Goal: Information Seeking & Learning: Learn about a topic

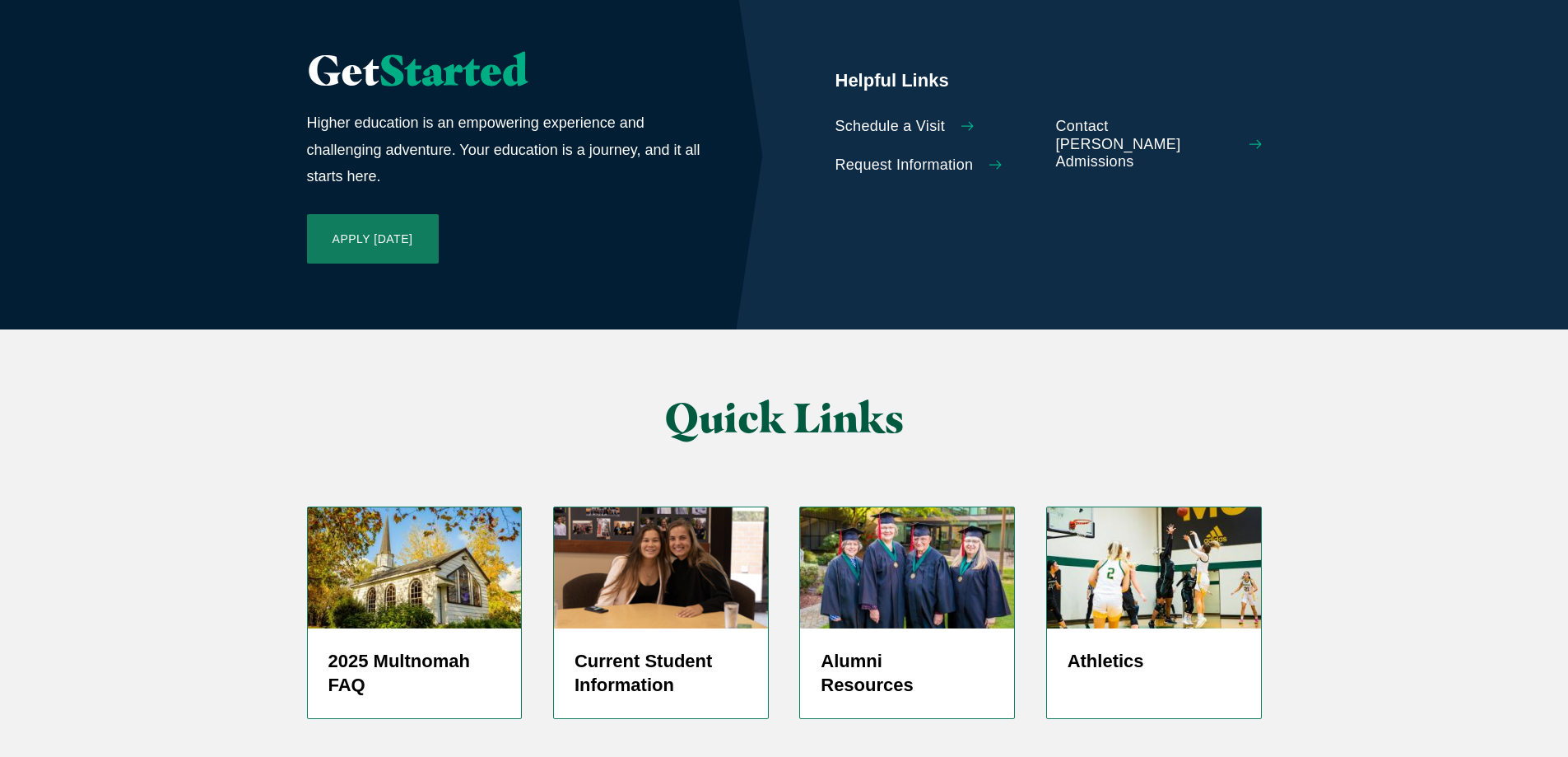
scroll to position [3908, 0]
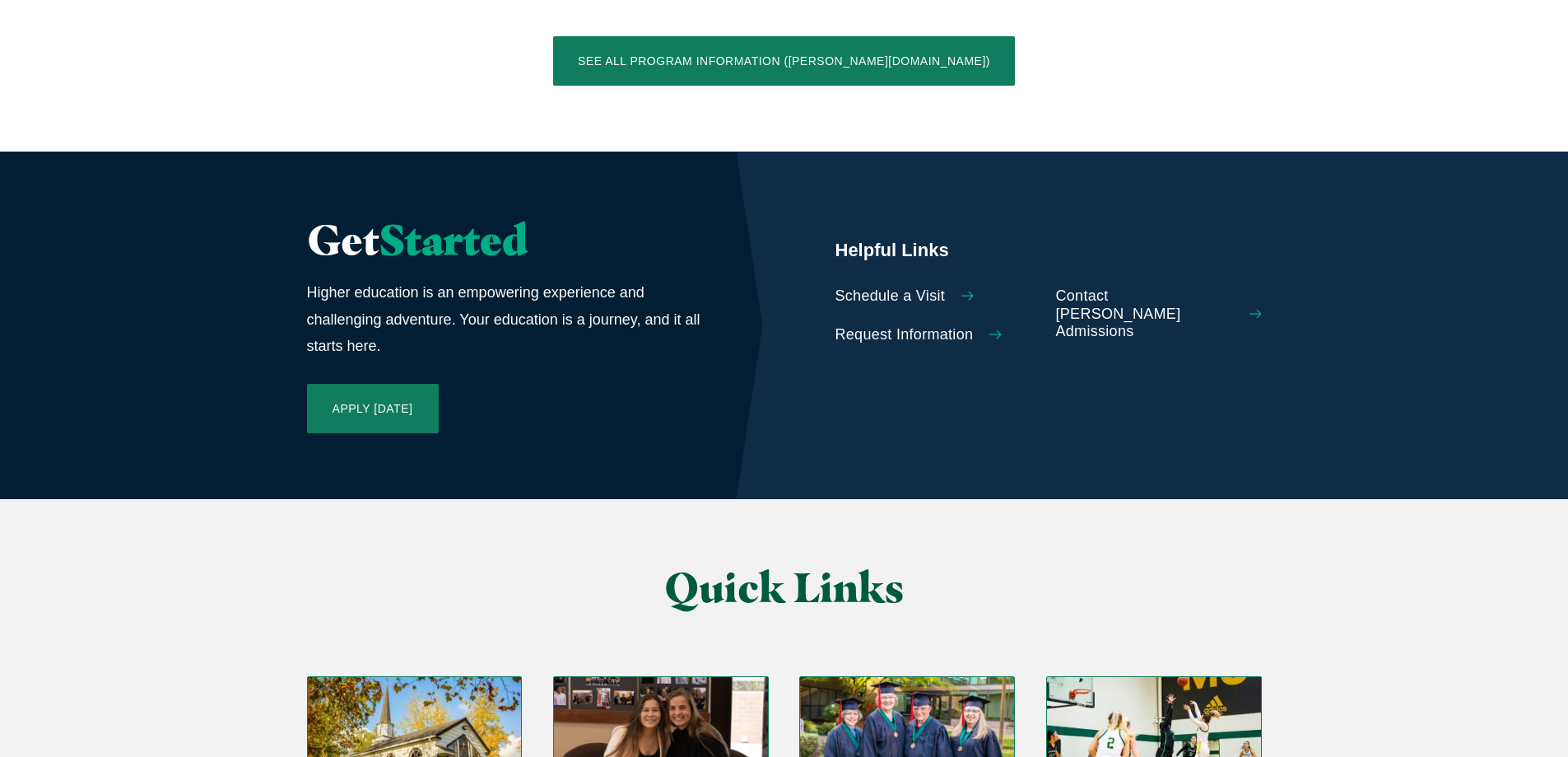
scroll to position [3826, 0]
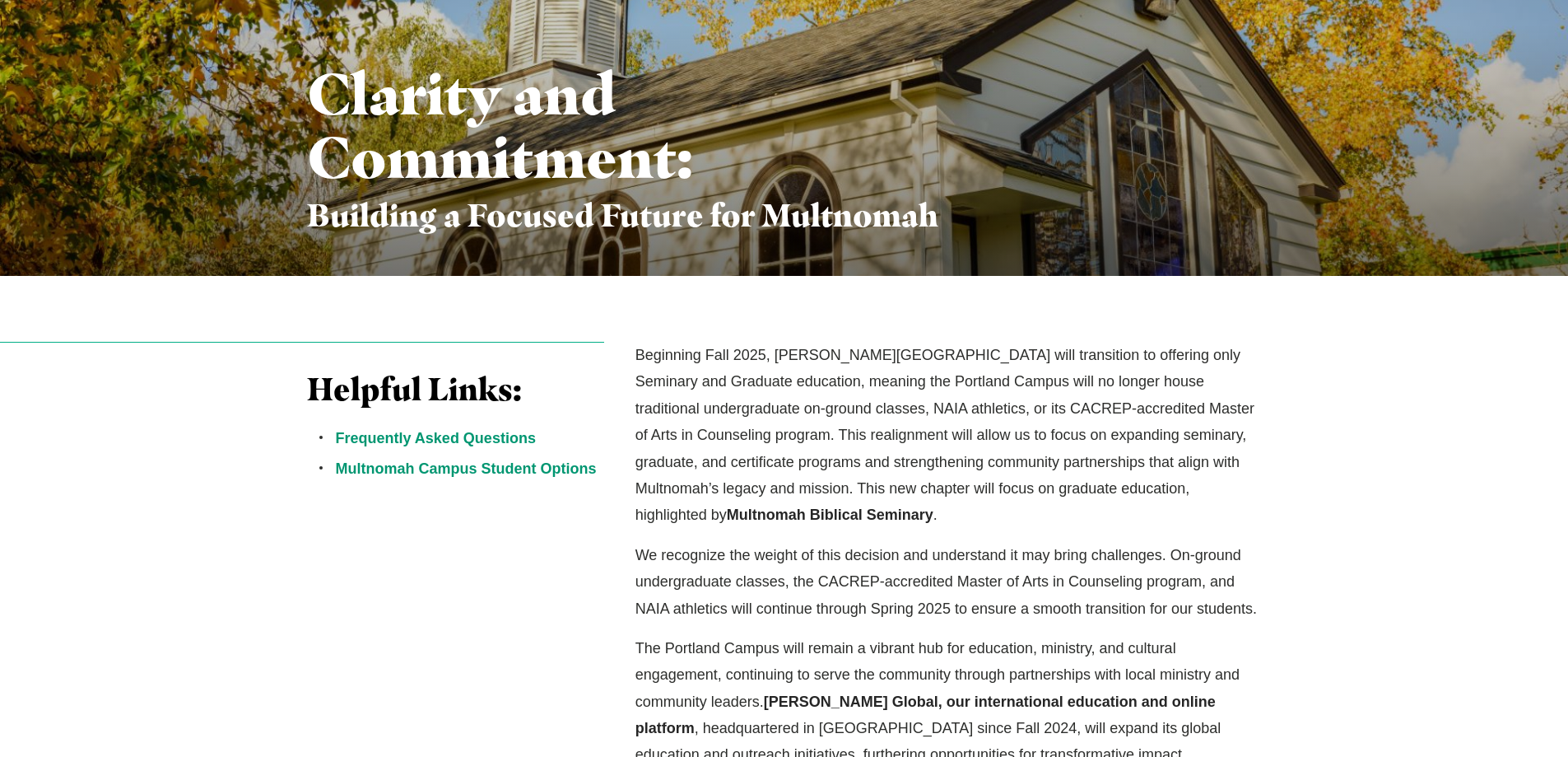
scroll to position [577, 0]
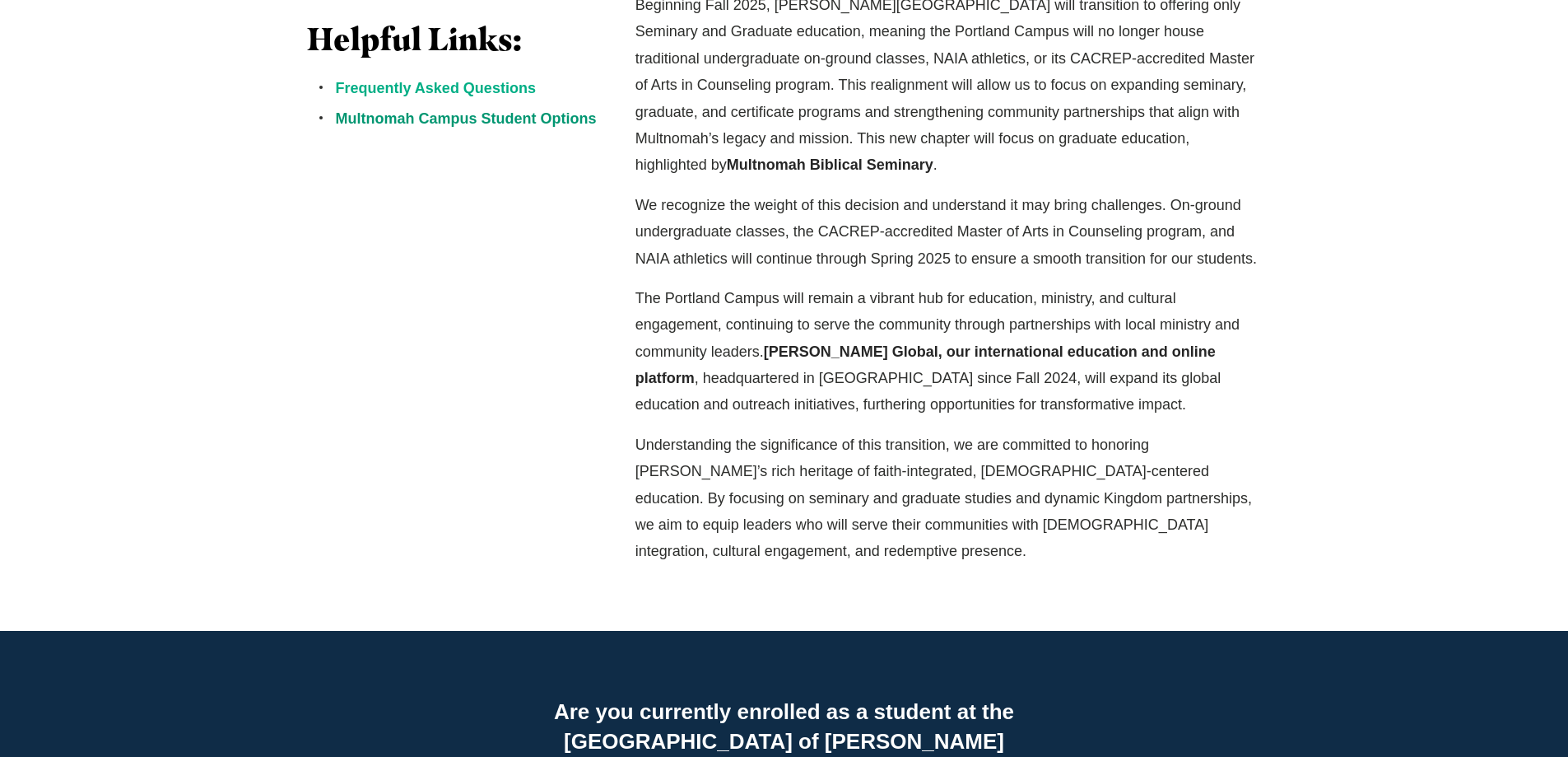
click at [467, 84] on link "Frequently Asked Questions" at bounding box center [435, 87] width 200 height 16
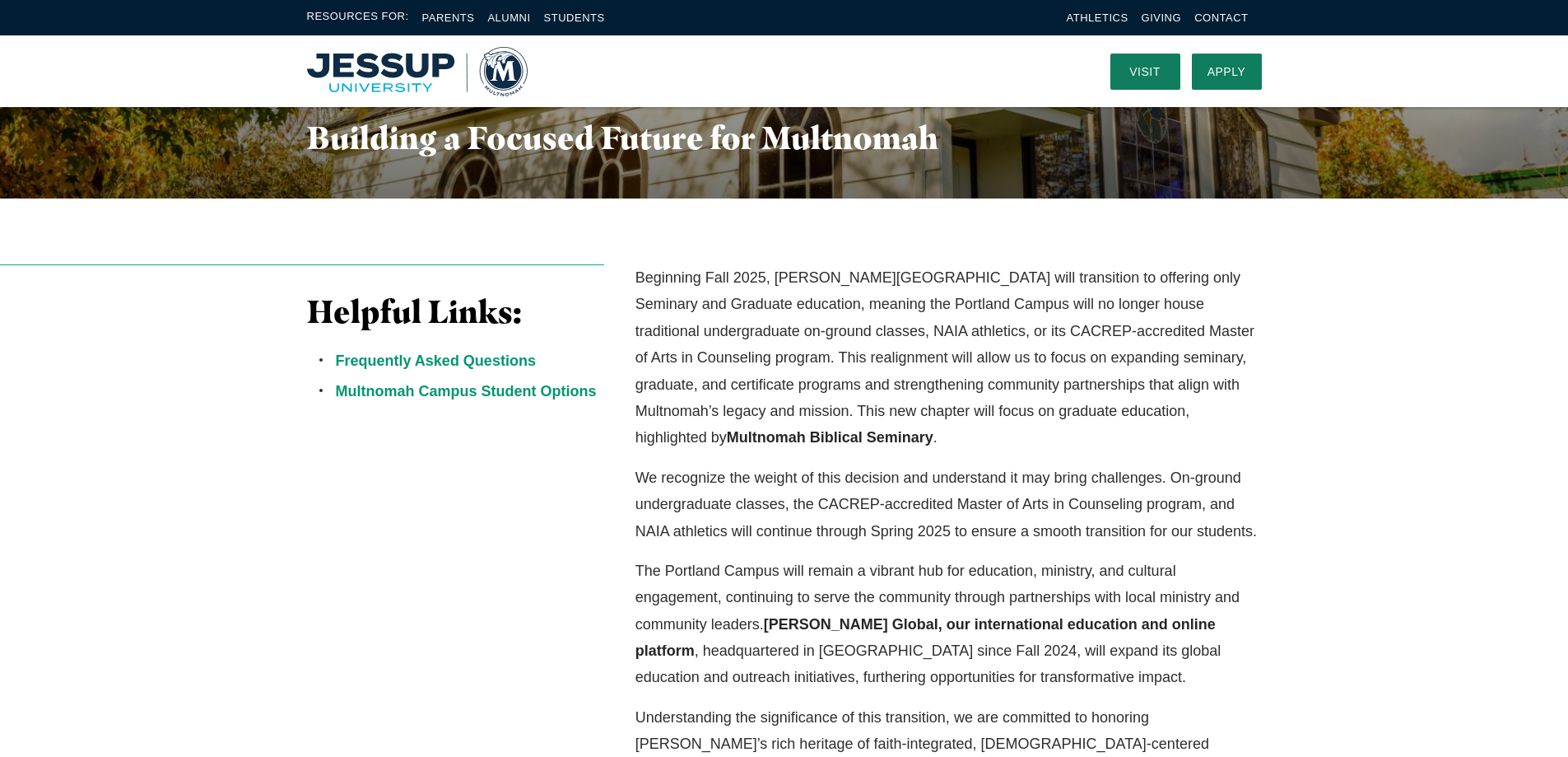
scroll to position [282, 0]
